Goal: Task Accomplishment & Management: Manage account settings

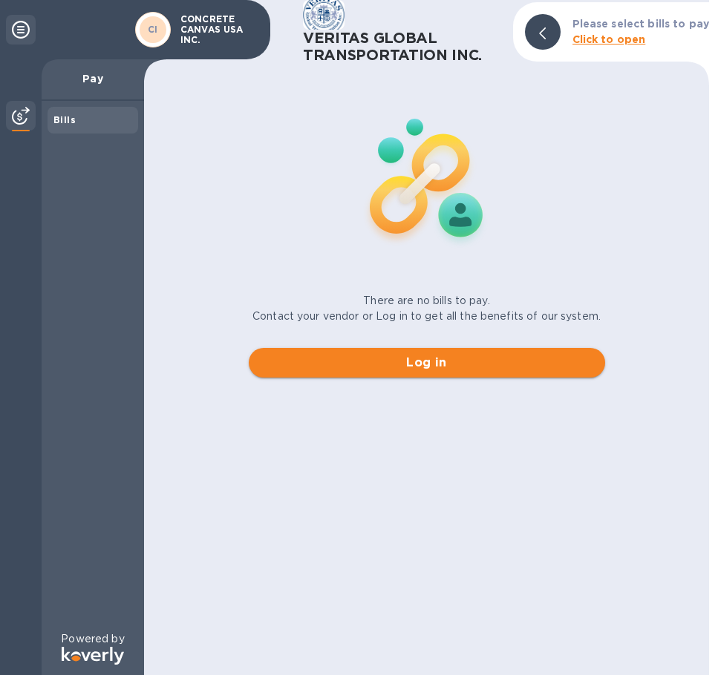
click at [411, 359] on span "Log in" at bounding box center [427, 363] width 333 height 18
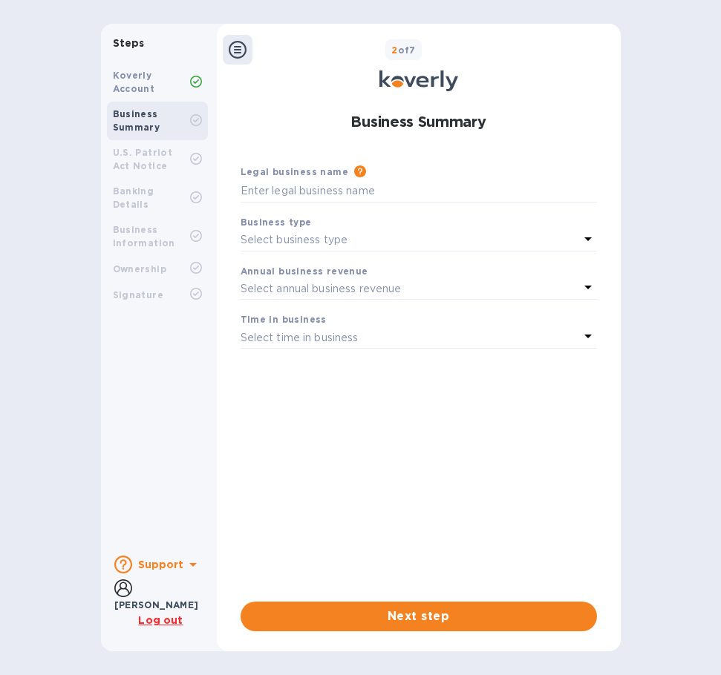
click at [151, 83] on b "Koverly Account" at bounding box center [134, 82] width 42 height 24
click at [147, 122] on b "Business Summary" at bounding box center [137, 120] width 48 height 24
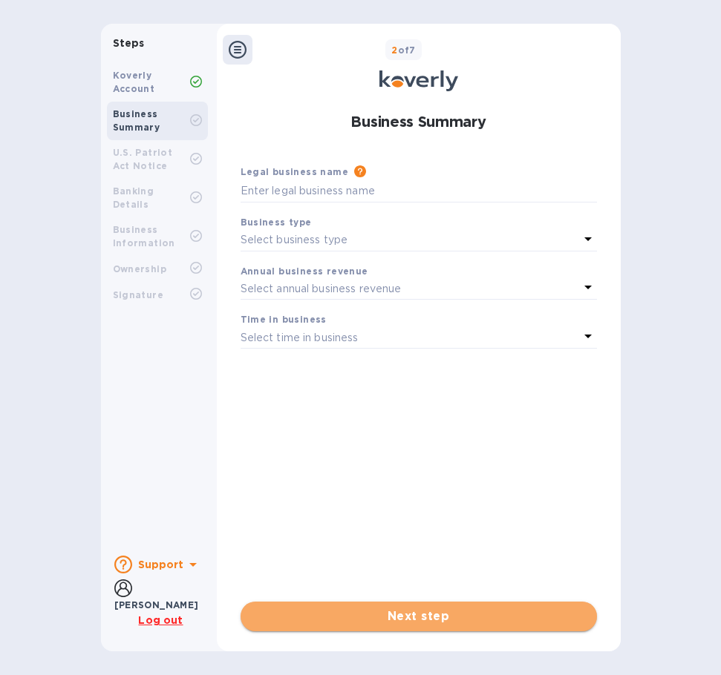
click at [367, 613] on span "Next step" at bounding box center [418, 617] width 333 height 18
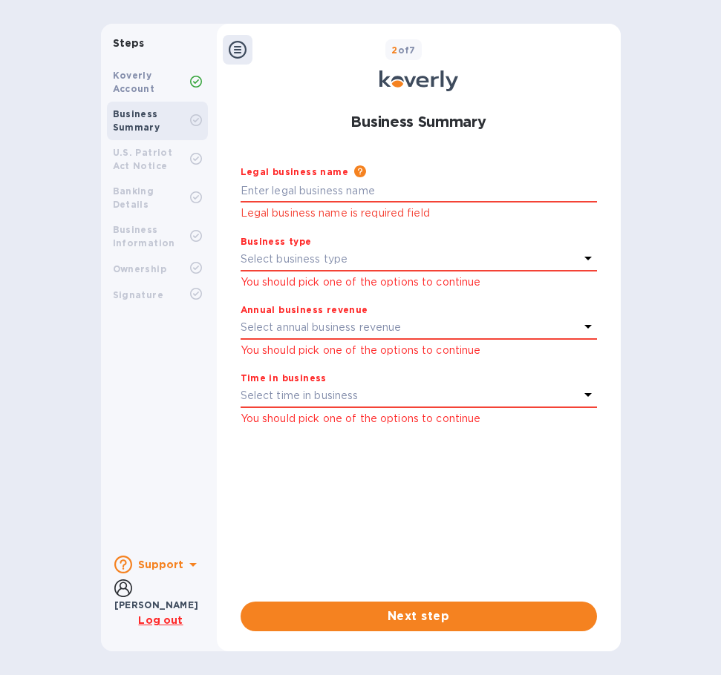
drag, startPoint x: 125, startPoint y: 166, endPoint x: 145, endPoint y: 16, distance: 151.3
click at [126, 164] on b "U.S. Patriot Act Notice" at bounding box center [143, 159] width 60 height 24
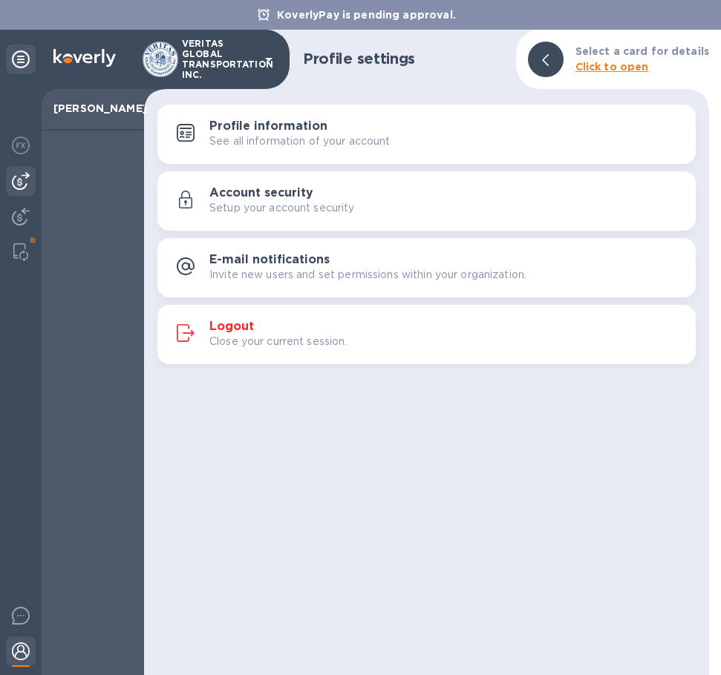
click at [18, 183] on img at bounding box center [21, 181] width 18 height 18
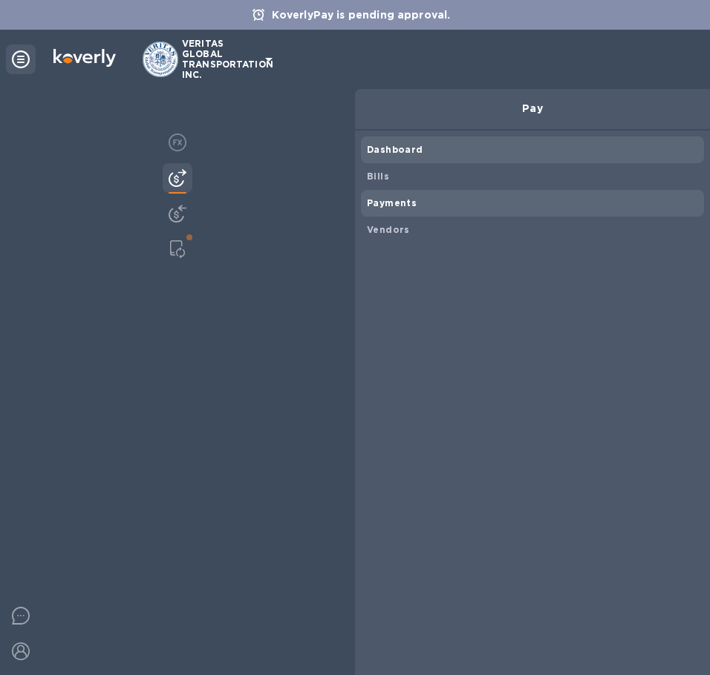
scroll to position [741979, 741955]
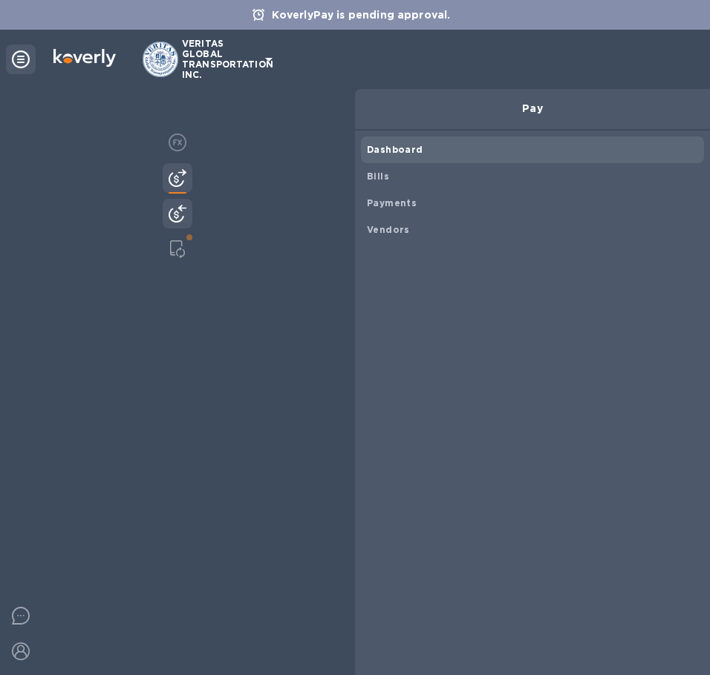
click at [169, 212] on img at bounding box center [178, 214] width 18 height 18
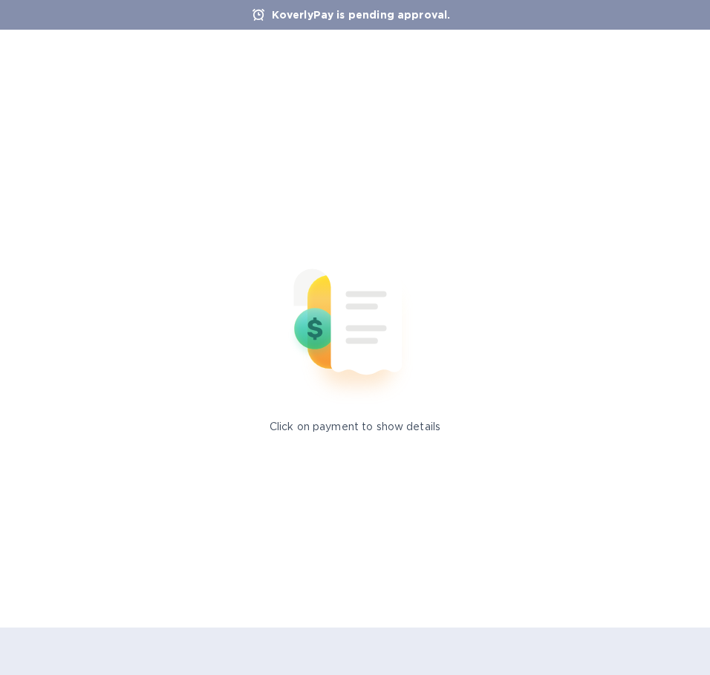
scroll to position [741979, 741955]
click at [0, 0] on b "Customers" at bounding box center [0, 0] width 0 height 0
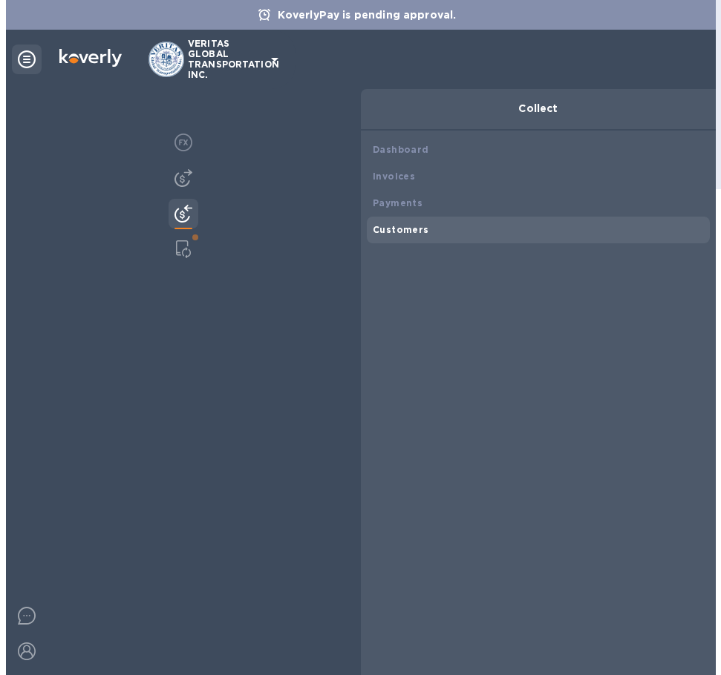
scroll to position [742, 0]
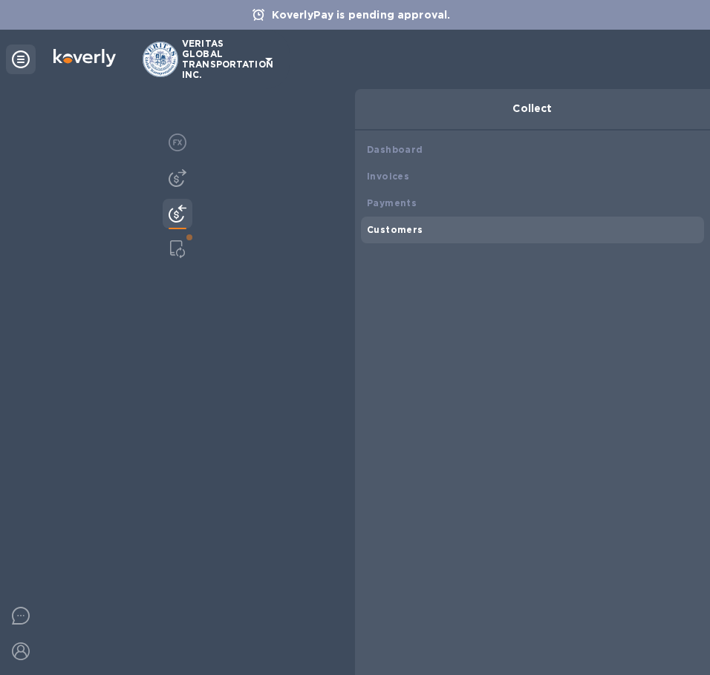
click at [386, 56] on div "​" at bounding box center [404, 60] width 48 height 36
click at [399, 64] on icon "button" at bounding box center [404, 59] width 18 height 18
click at [397, 64] on input "text" at bounding box center [390, 60] width 21 height 36
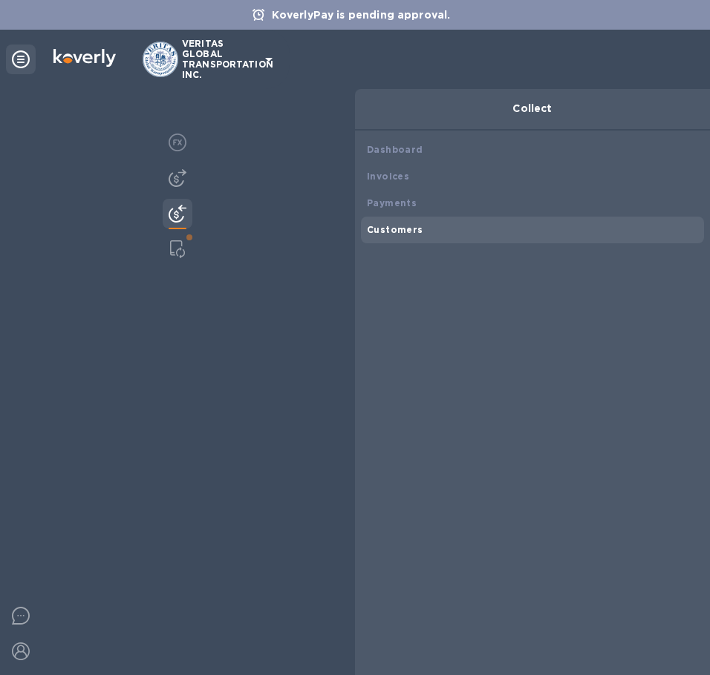
scroll to position [0, 35]
type input "concrete"
click at [164, 242] on div at bounding box center [177, 250] width 27 height 30
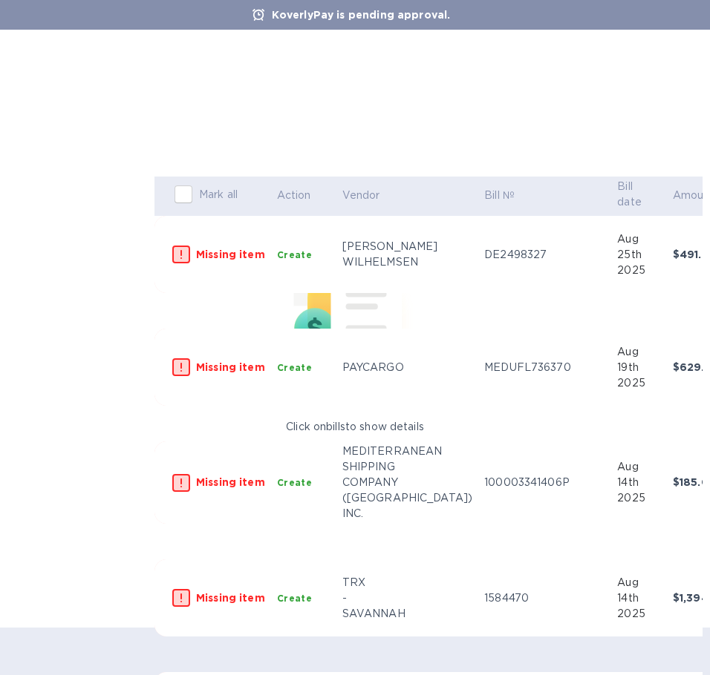
click at [0, 0] on img at bounding box center [0, 0] width 0 height 0
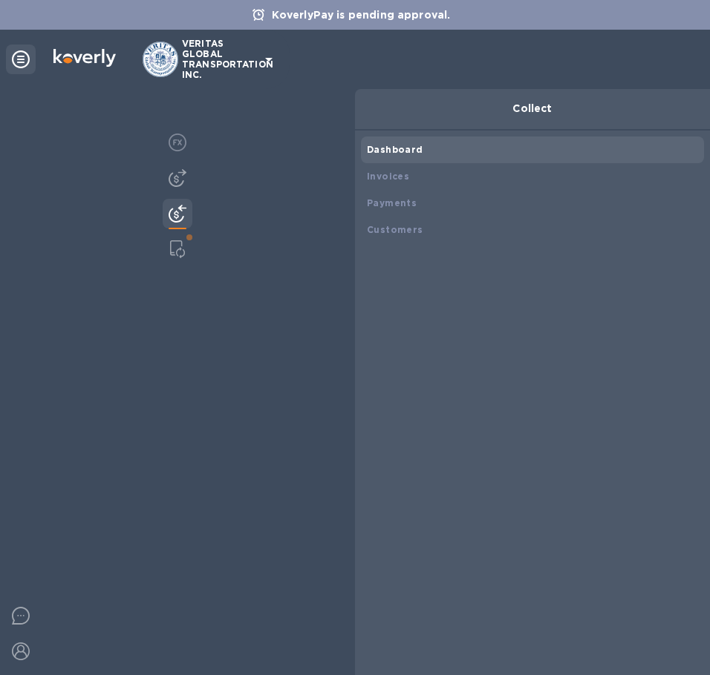
scroll to position [741979, 741955]
